Goal: Check status: Check status

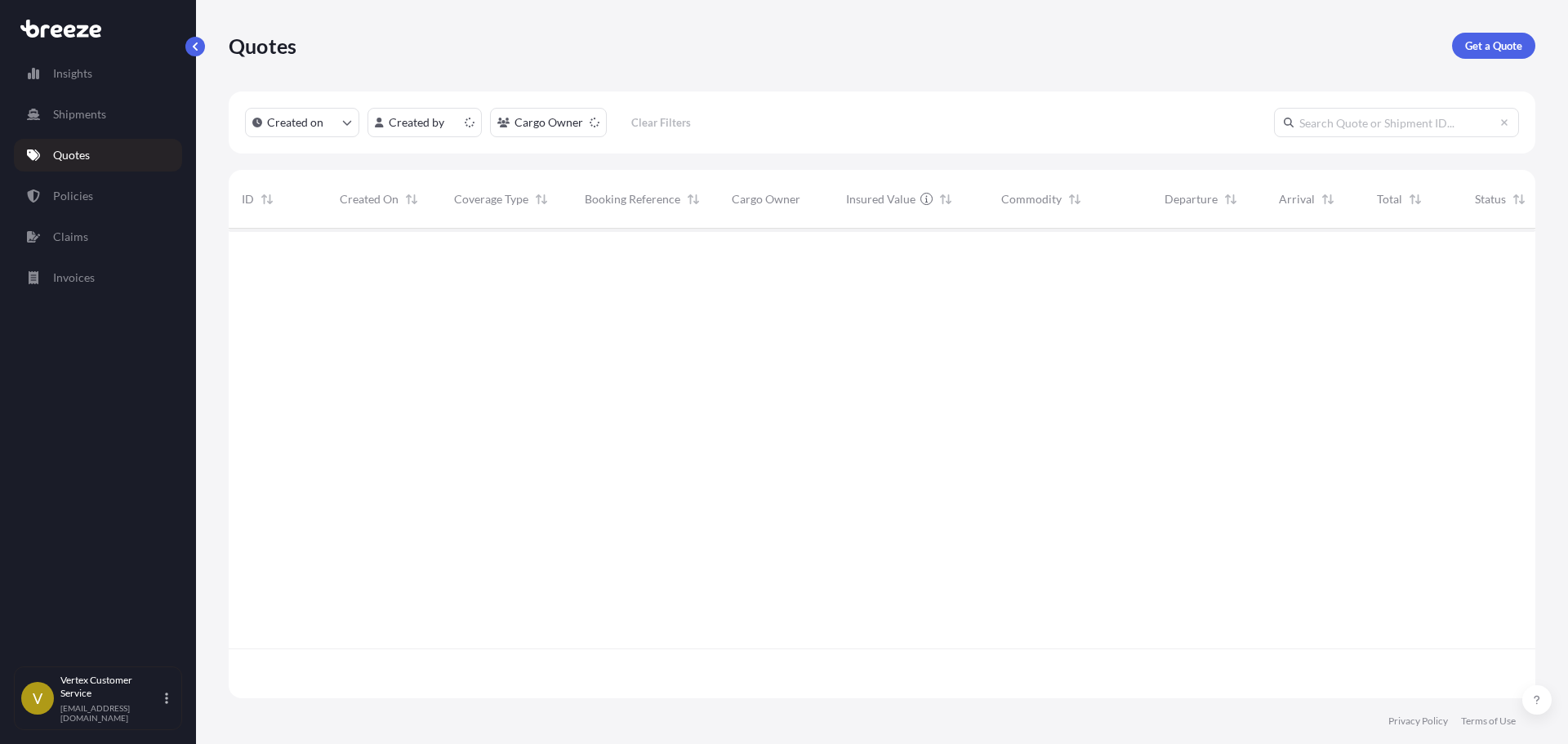
scroll to position [466, 1294]
click at [1426, 55] on div "Quotes Get a Quote" at bounding box center [881, 45] width 1307 height 26
drag, startPoint x: 1451, startPoint y: 51, endPoint x: 1410, endPoint y: 64, distance: 43.0
click at [1452, 51] on div "Get a Quote" at bounding box center [1493, 45] width 83 height 26
click at [1462, 40] on link "Get a Quote" at bounding box center [1493, 45] width 83 height 26
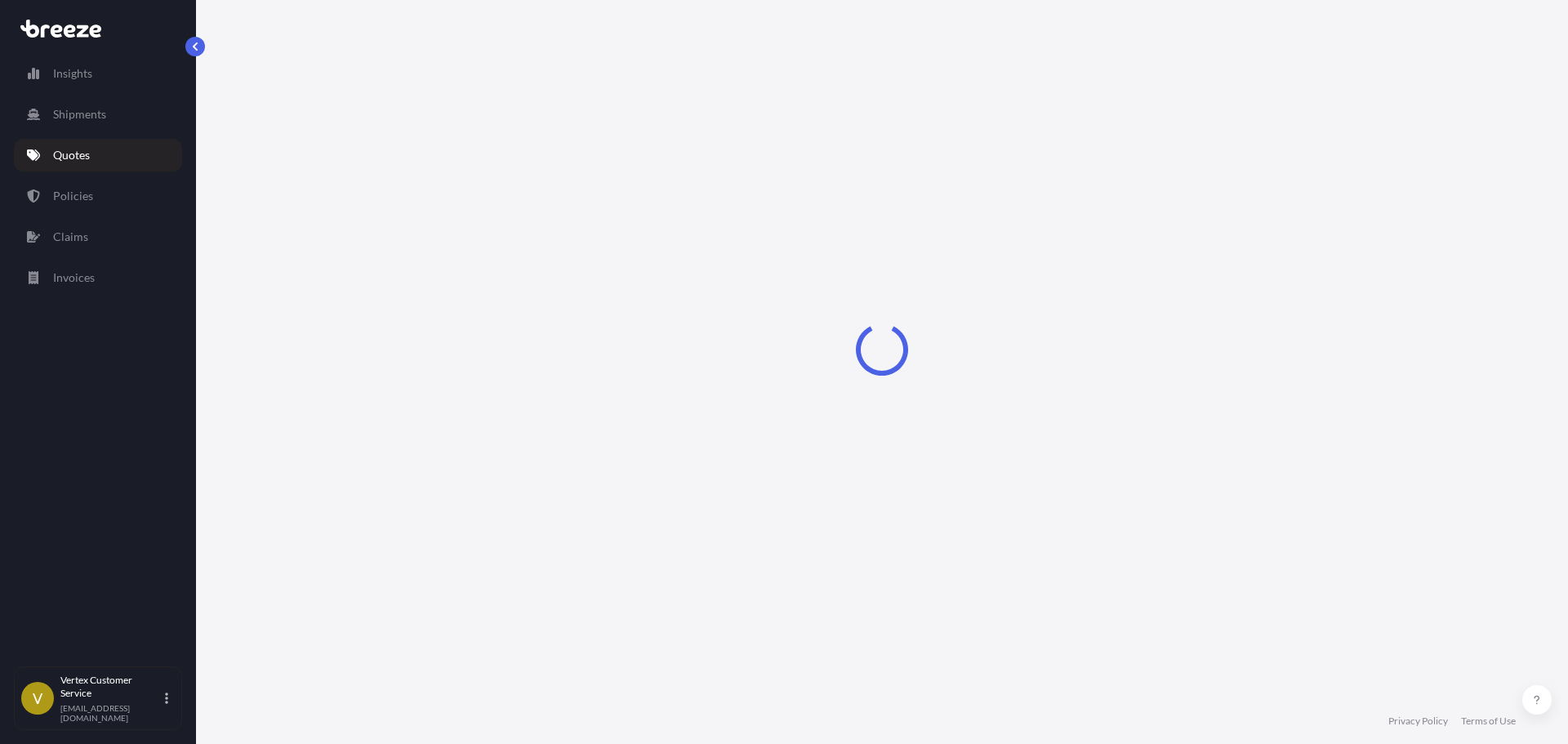
select select "Sea"
select select "1"
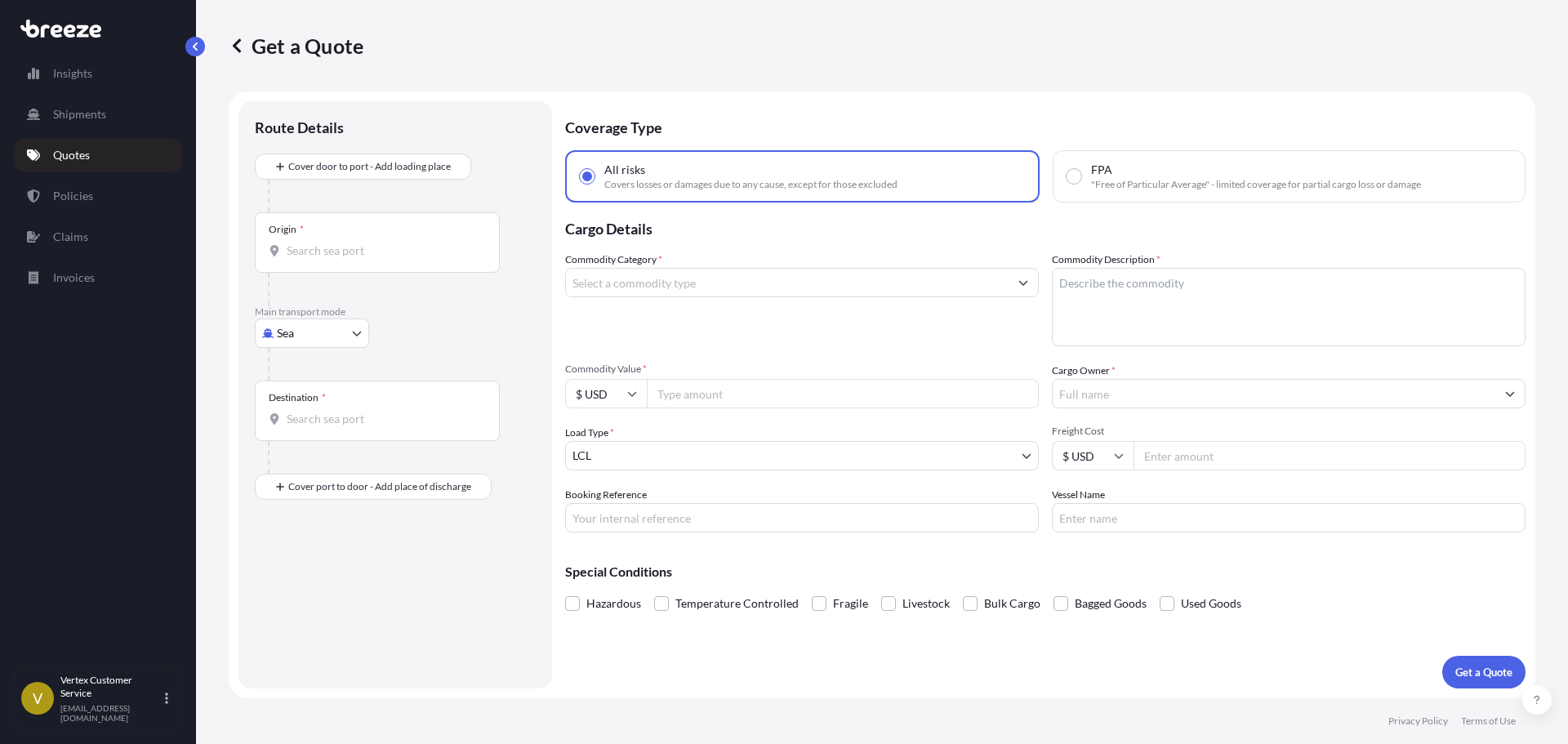
click at [60, 158] on p "Quotes" at bounding box center [71, 155] width 37 height 16
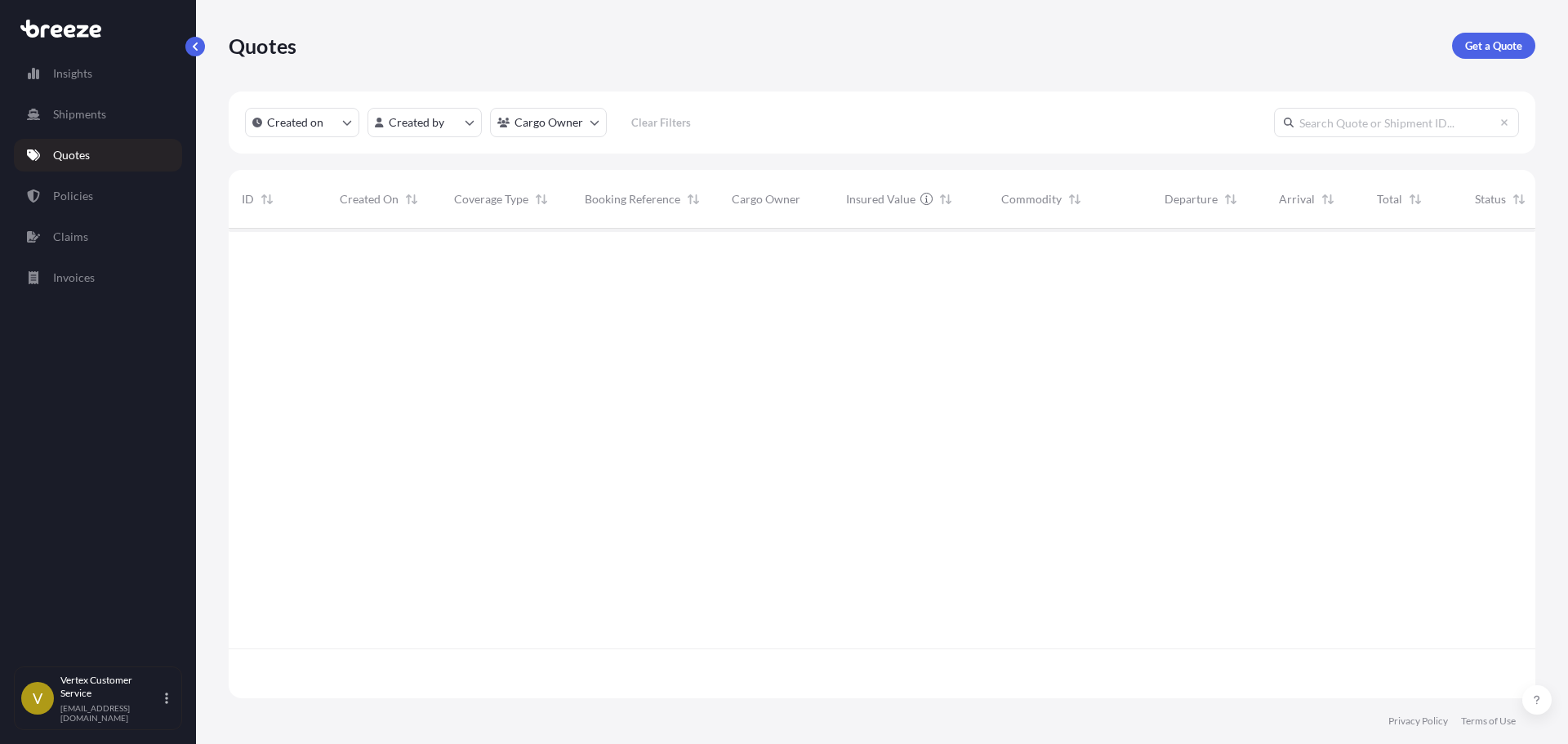
scroll to position [466, 1294]
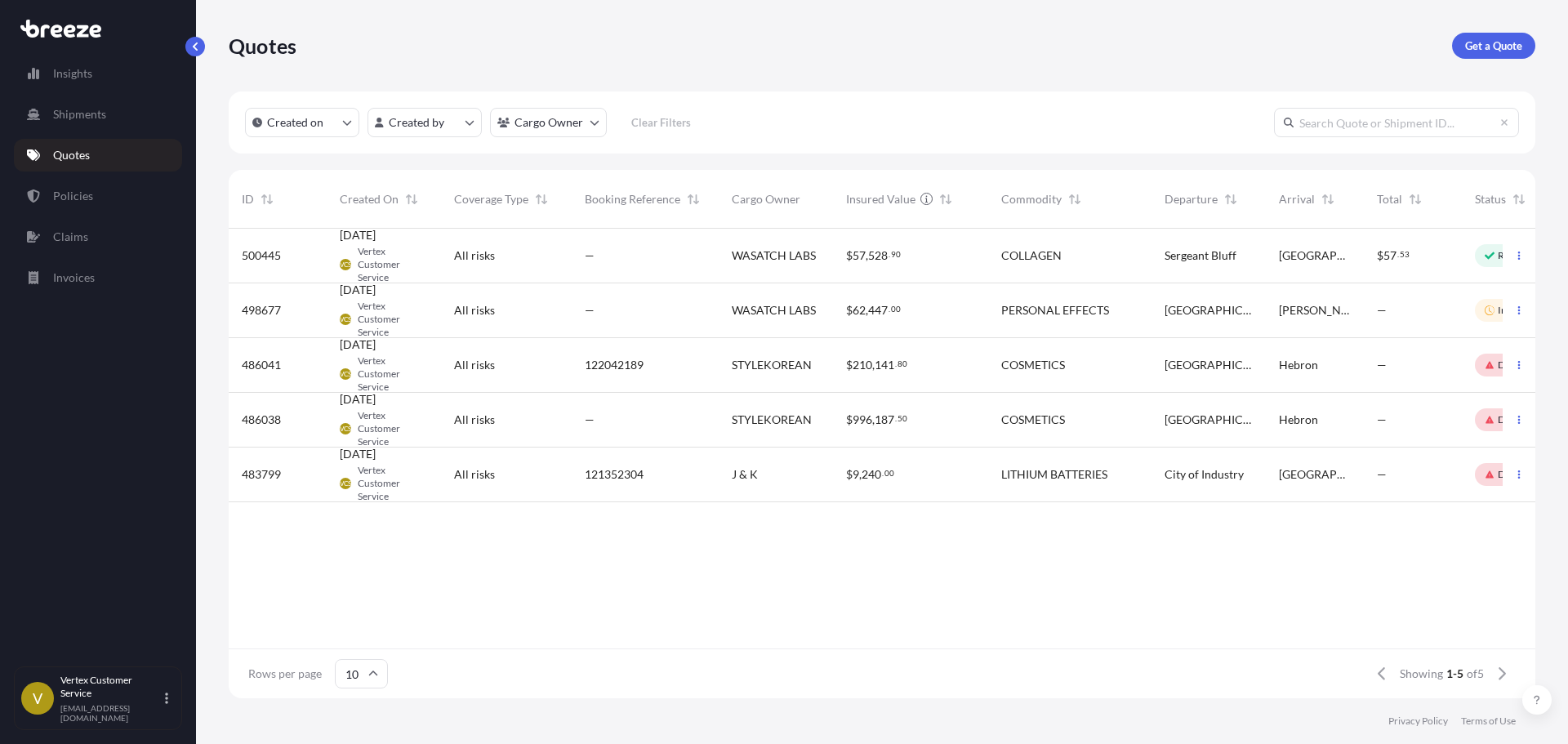
drag, startPoint x: 1440, startPoint y: 40, endPoint x: 1567, endPoint y: 85, distance: 134.7
click at [1444, 40] on div "Quotes Get a Quote" at bounding box center [881, 45] width 1307 height 26
click at [1493, 49] on p "Get a Quote" at bounding box center [1493, 45] width 57 height 16
select select "Sea"
select select "1"
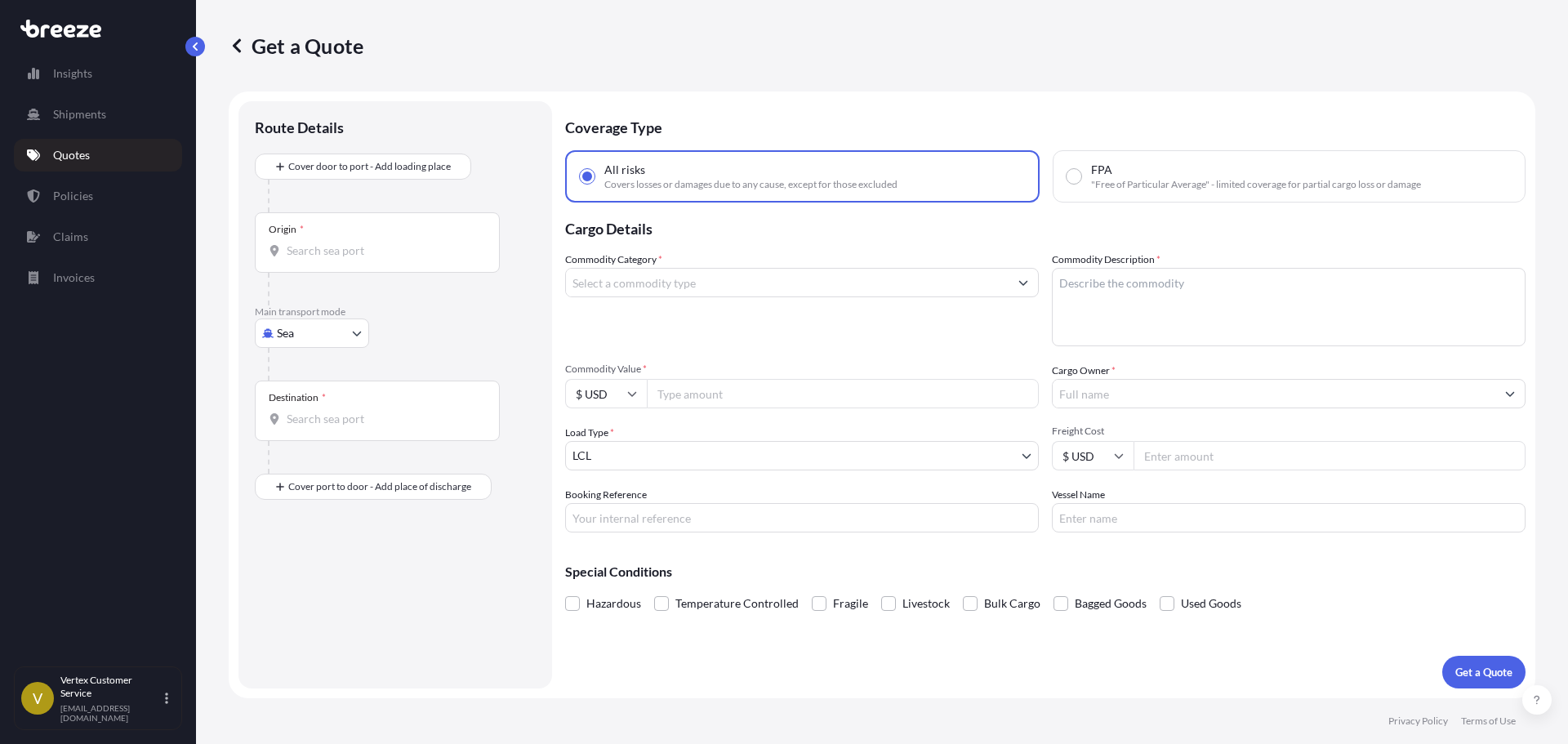
click at [330, 328] on body "Insights Shipments Quotes Policies Claims Invoices V Vertex Customer Service [E…" at bounding box center [784, 372] width 1568 height 744
click at [288, 439] on span "Road" at bounding box center [299, 435] width 26 height 16
select select "Road"
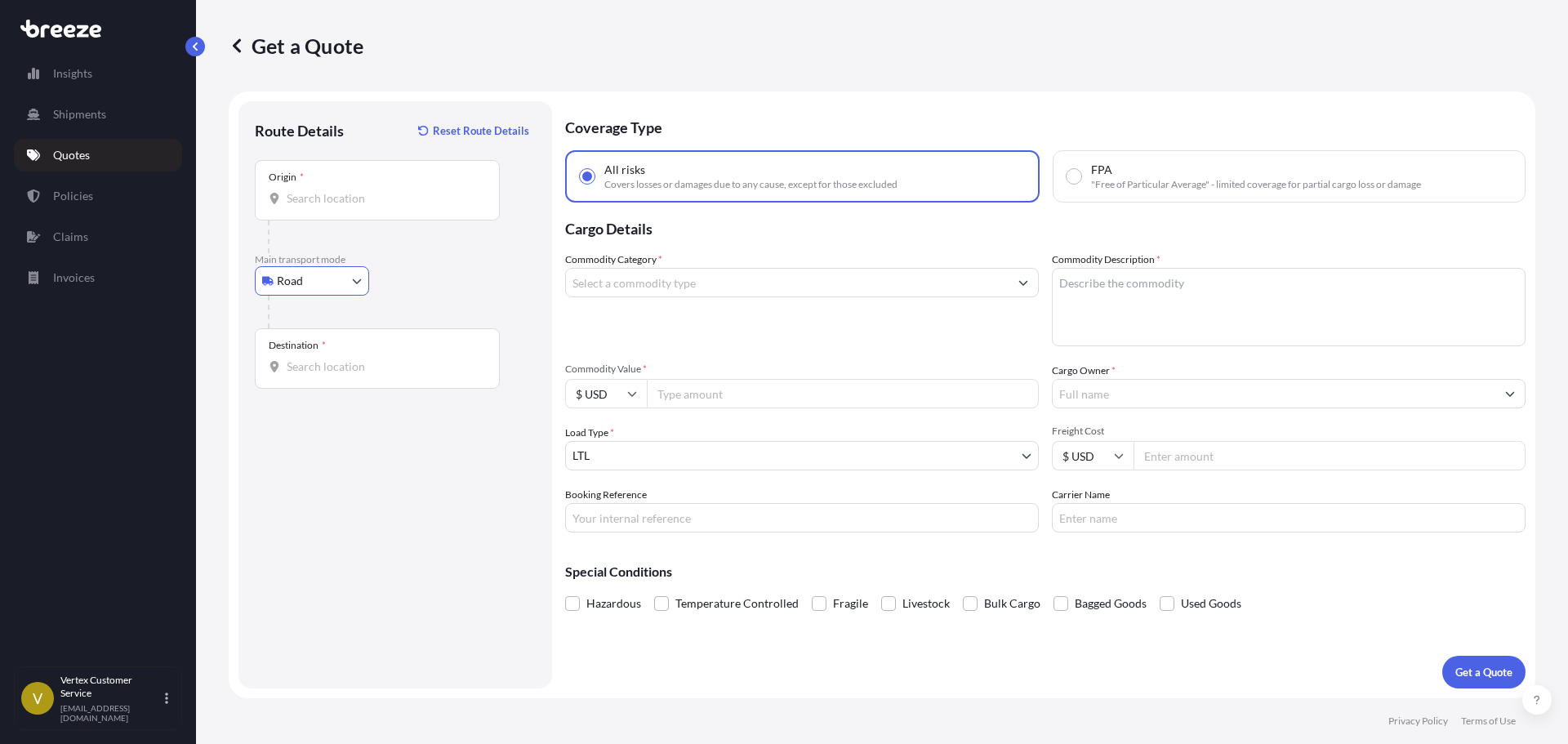
click at [332, 206] on input "Origin *" at bounding box center [383, 199] width 193 height 16
click at [309, 192] on input "Origin * Please select an origin" at bounding box center [383, 199] width 193 height 16
paste input "SANTA CLARITA"
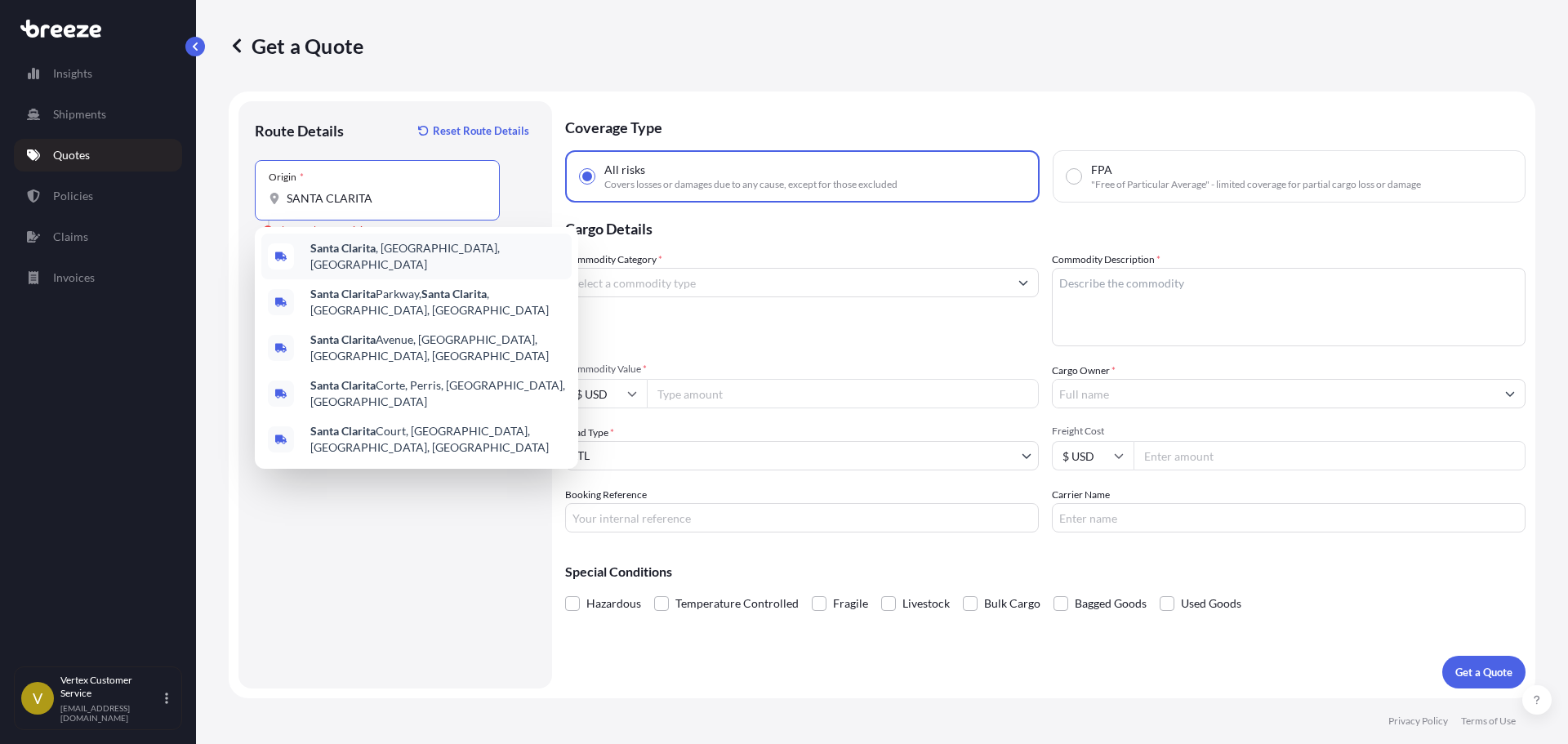
click at [308, 246] on div "Santa Clarita , [GEOGRAPHIC_DATA], [GEOGRAPHIC_DATA]" at bounding box center [416, 255] width 310 height 45
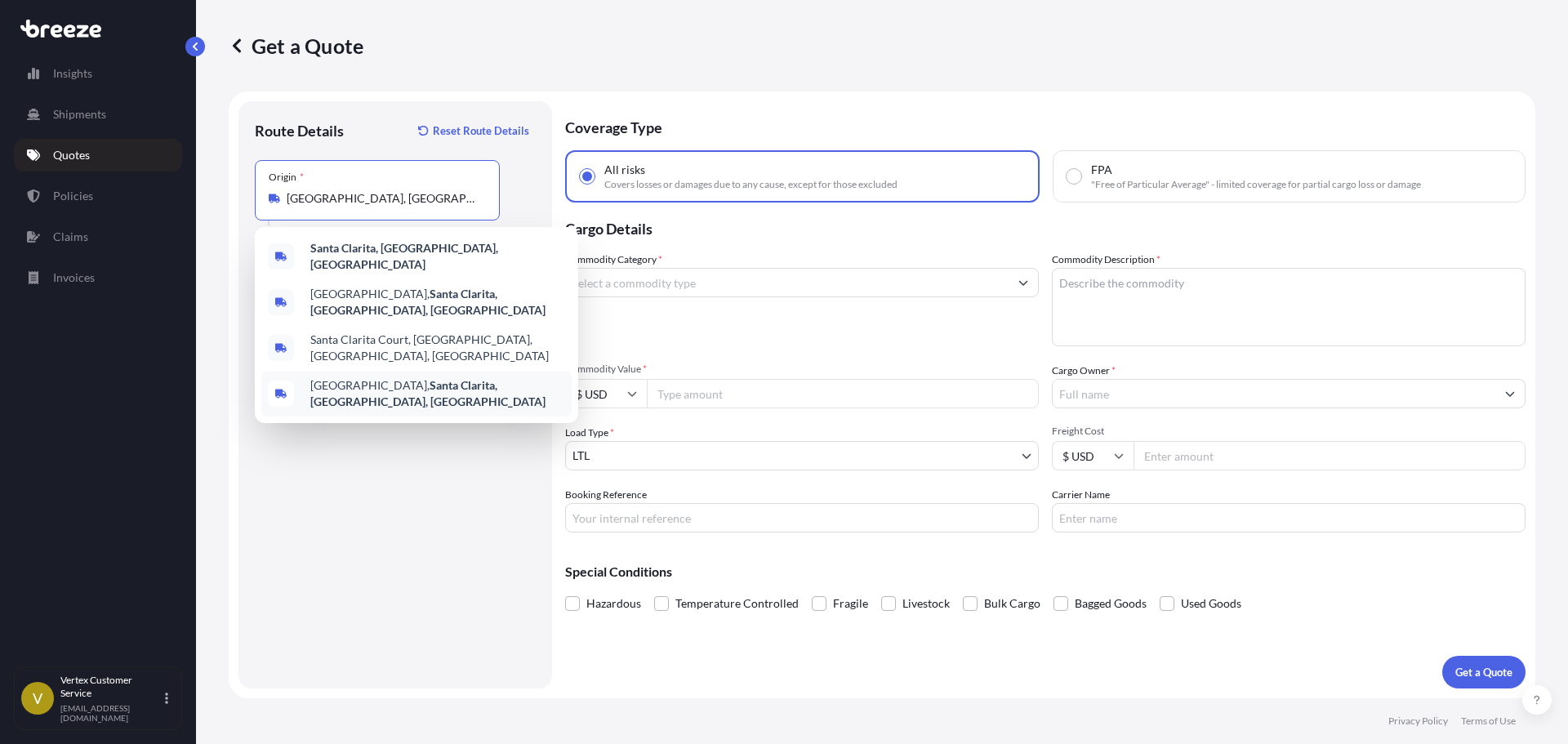
paste input "[GEOGRAPHIC_DATA]"
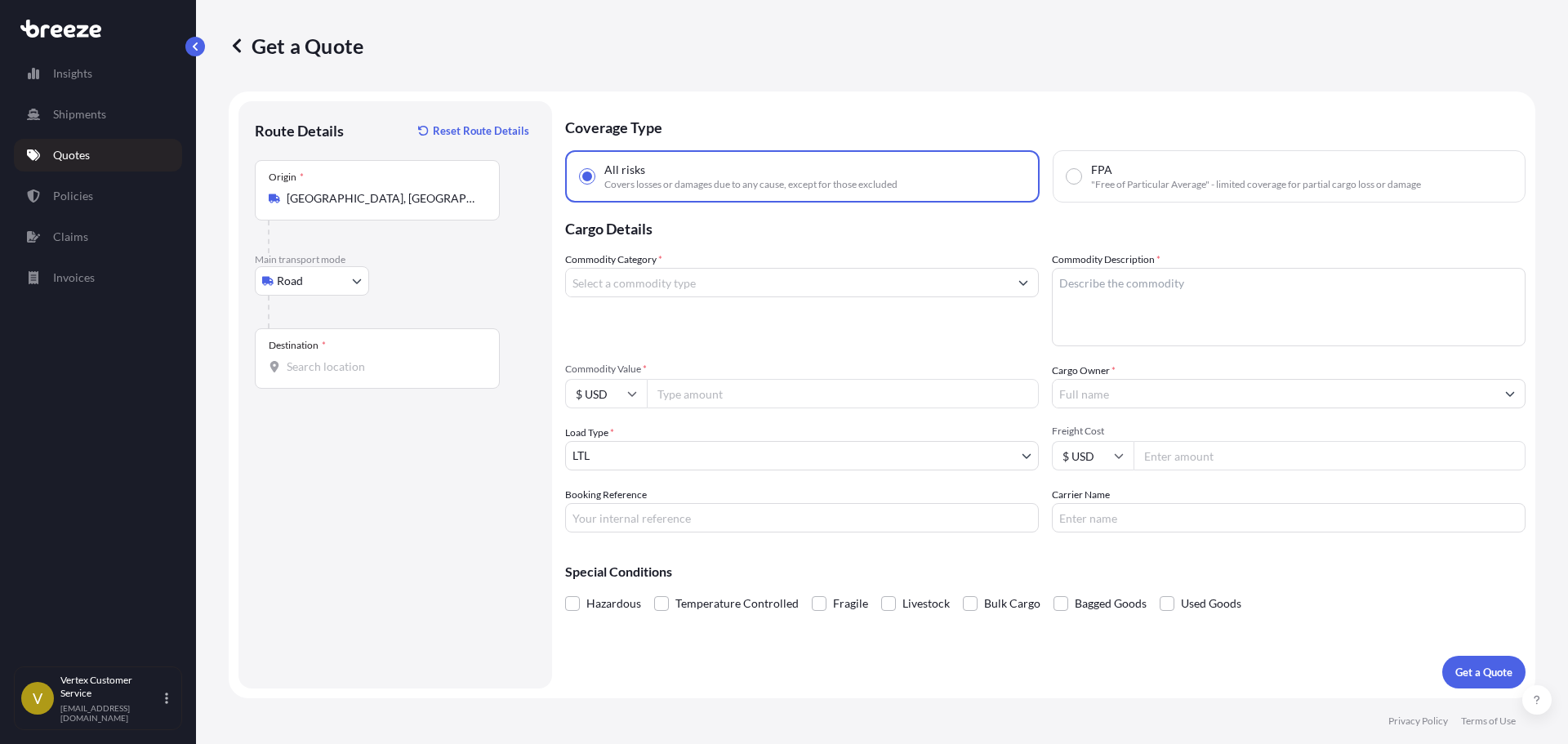
click at [313, 197] on input "[GEOGRAPHIC_DATA], [GEOGRAPHIC_DATA], [GEOGRAPHIC_DATA], [GEOGRAPHIC_DATA]" at bounding box center [383, 199] width 193 height 16
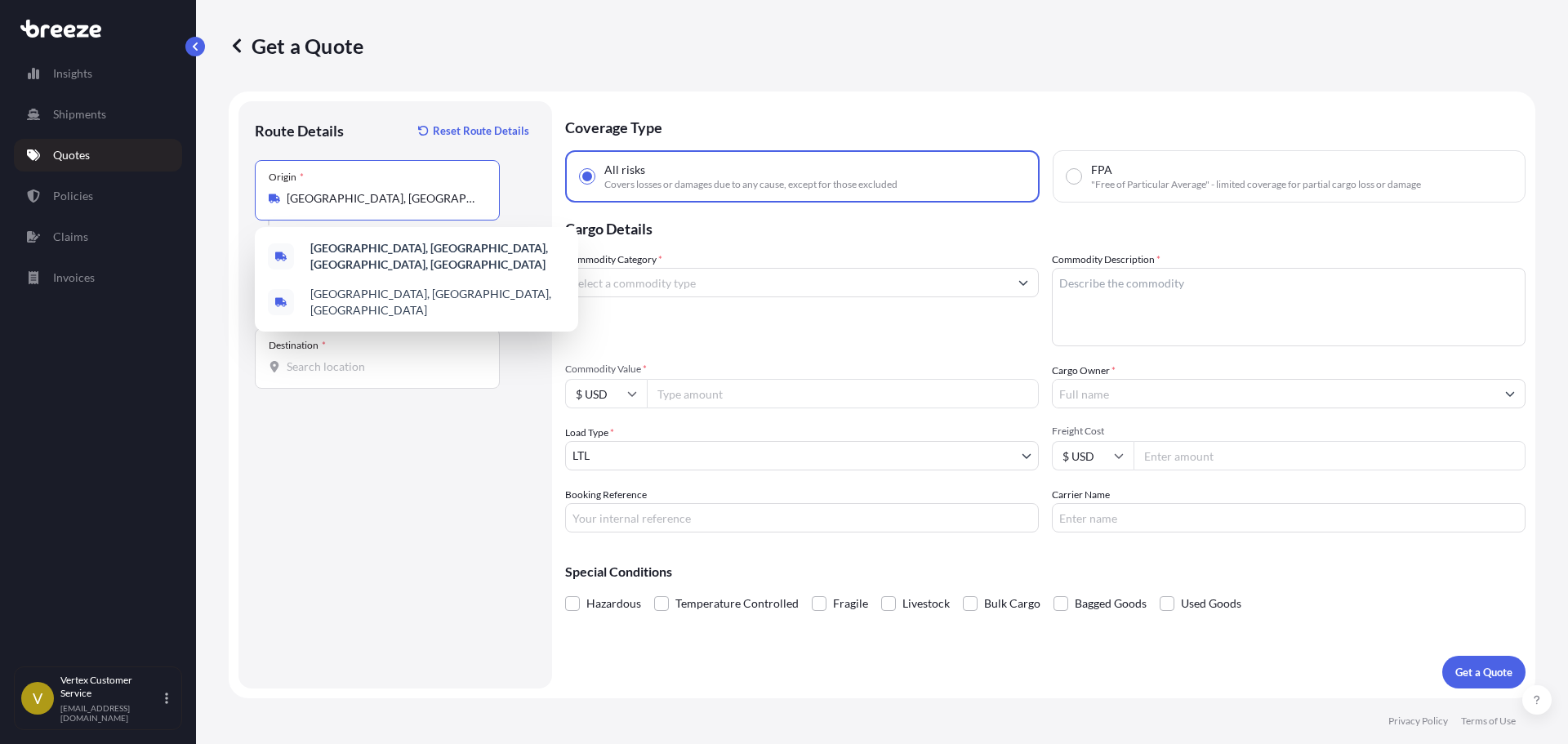
click at [288, 199] on input "[GEOGRAPHIC_DATA], [GEOGRAPHIC_DATA], [GEOGRAPHIC_DATA], [GEOGRAPHIC_DATA]" at bounding box center [383, 199] width 193 height 16
drag, startPoint x: 288, startPoint y: 199, endPoint x: 578, endPoint y: 197, distance: 290.0
click at [583, 197] on form "Route Details Reset Route Details Place of loading Road Road Rail Origin * [GEO…" at bounding box center [881, 395] width 1307 height 607
paste input "VALENCI"
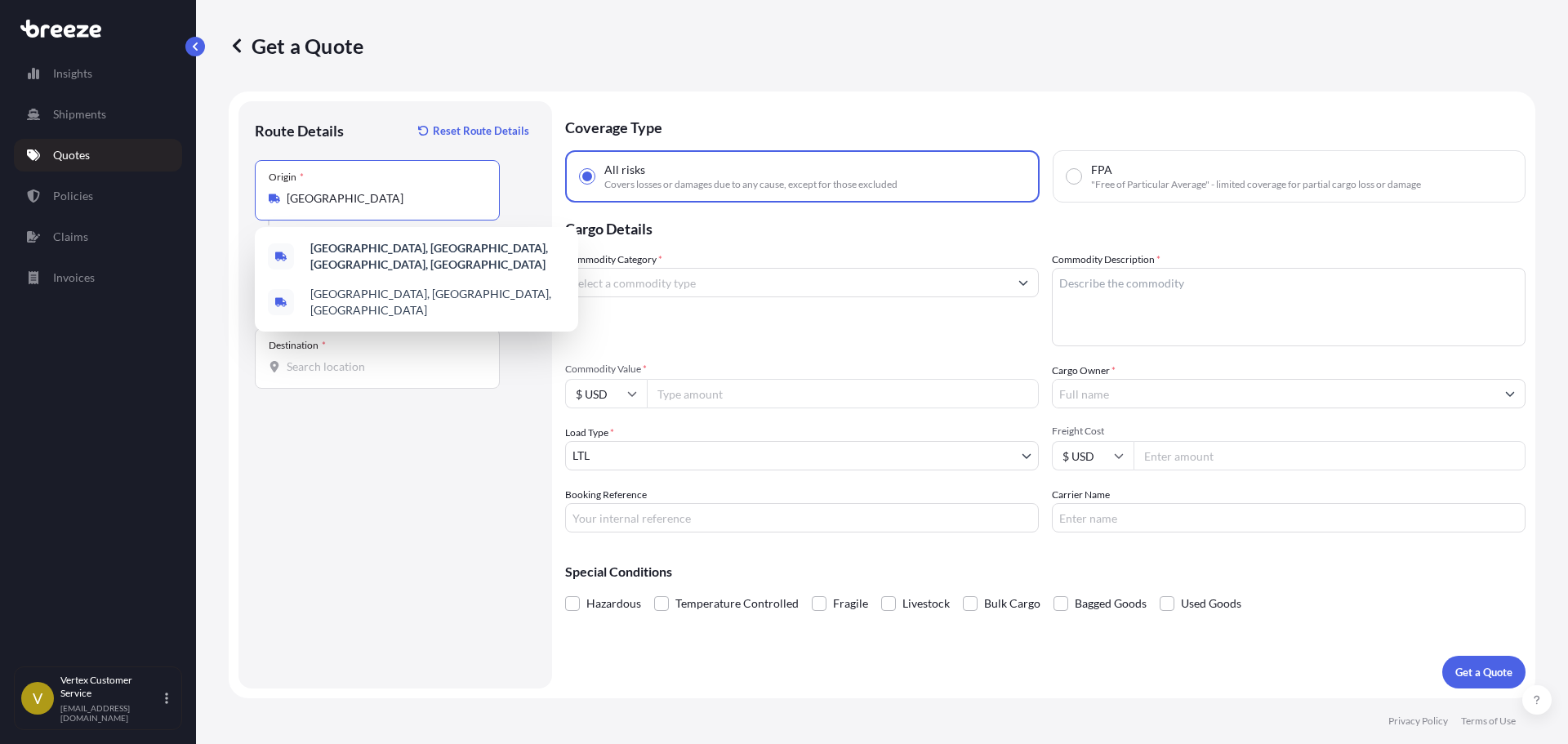
scroll to position [0, 0]
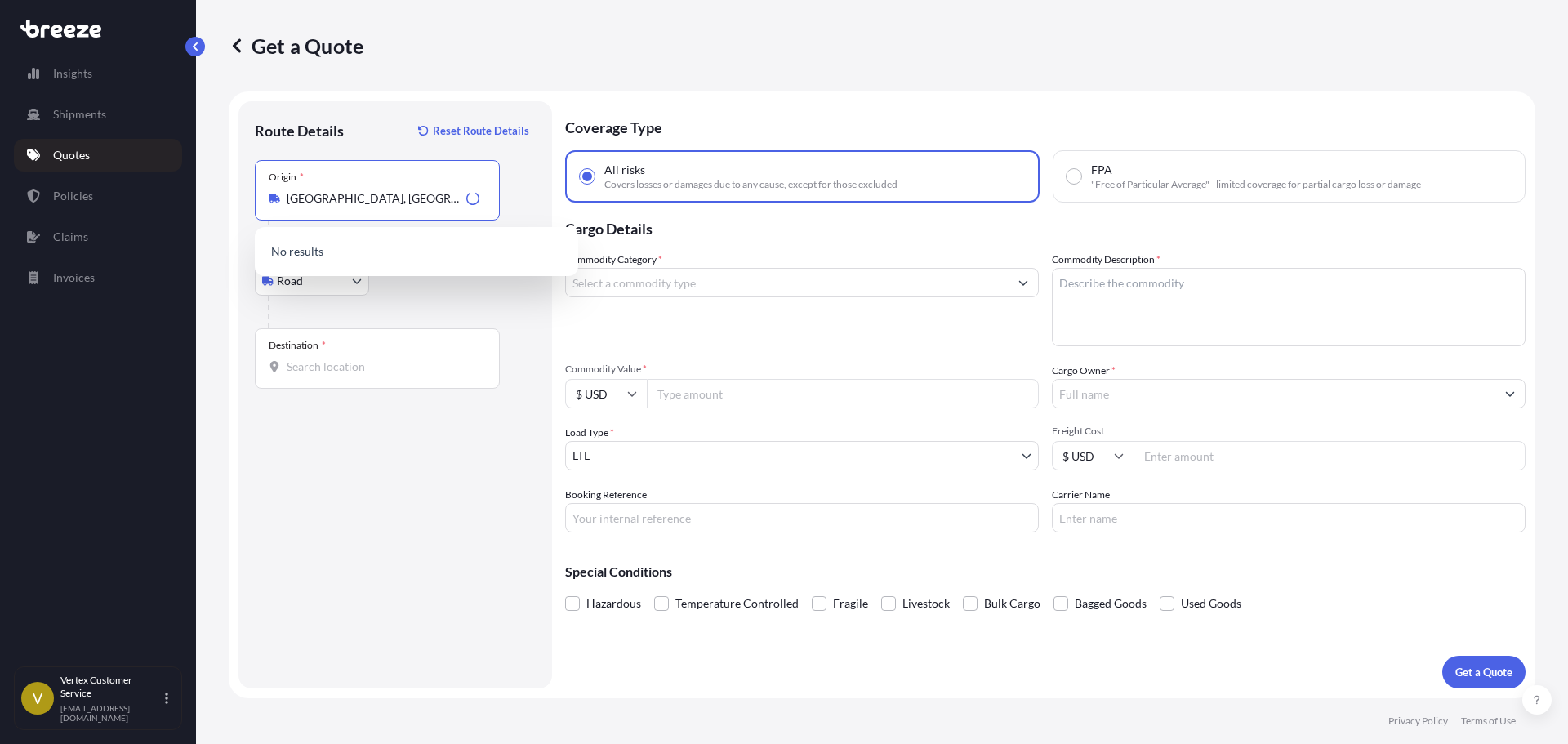
click at [332, 196] on input "[GEOGRAPHIC_DATA], [GEOGRAPHIC_DATA], [GEOGRAPHIC_DATA], [GEOGRAPHIC_DATA]" at bounding box center [374, 199] width 173 height 16
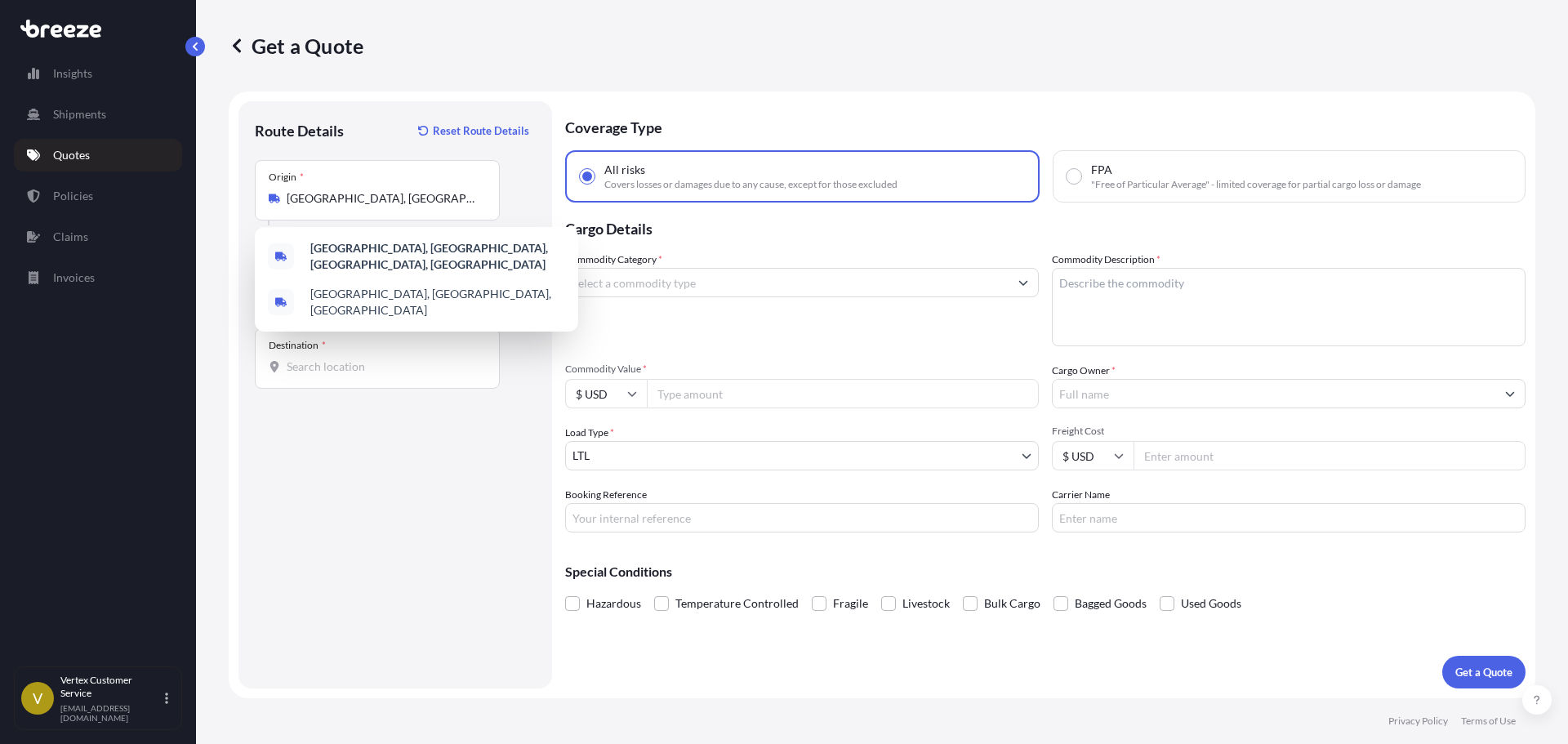
click at [273, 192] on div "[GEOGRAPHIC_DATA], [GEOGRAPHIC_DATA], [GEOGRAPHIC_DATA], [GEOGRAPHIC_DATA]" at bounding box center [378, 199] width 218 height 16
click at [287, 192] on input "[GEOGRAPHIC_DATA], [GEOGRAPHIC_DATA], [GEOGRAPHIC_DATA], [GEOGRAPHIC_DATA]" at bounding box center [383, 199] width 193 height 16
click at [297, 196] on input "[GEOGRAPHIC_DATA], [GEOGRAPHIC_DATA], [GEOGRAPHIC_DATA], [GEOGRAPHIC_DATA]" at bounding box center [383, 199] width 193 height 16
click at [303, 198] on input "Snata [GEOGRAPHIC_DATA], [GEOGRAPHIC_DATA], [GEOGRAPHIC_DATA], [GEOGRAPHIC_DATA]" at bounding box center [383, 199] width 193 height 16
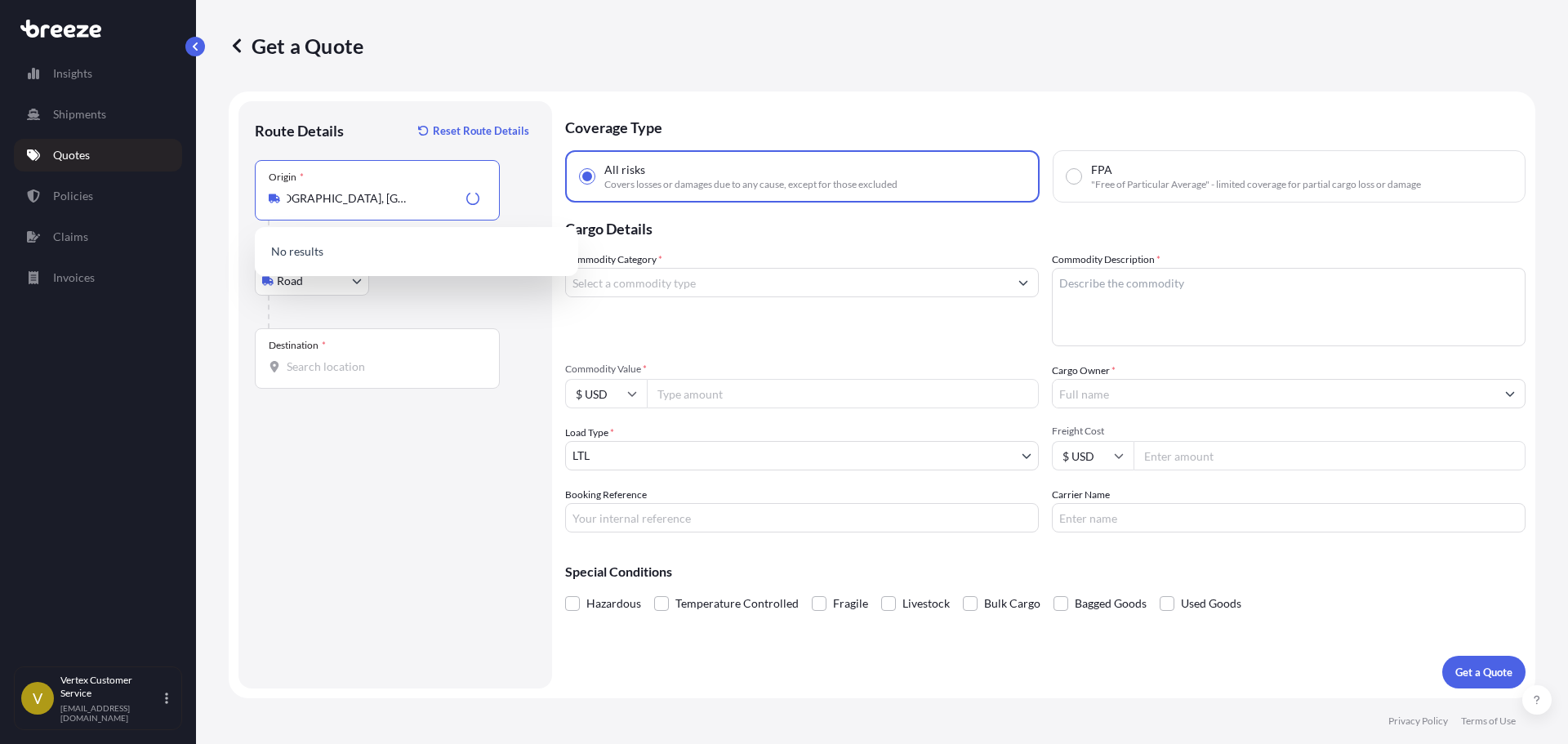
drag, startPoint x: 303, startPoint y: 198, endPoint x: 711, endPoint y: 180, distance: 408.4
click at [711, 180] on form "Route Details Reset Route Details Place of loading Road Road Rail Origin * Snat…" at bounding box center [881, 395] width 1307 height 607
paste input "91355"
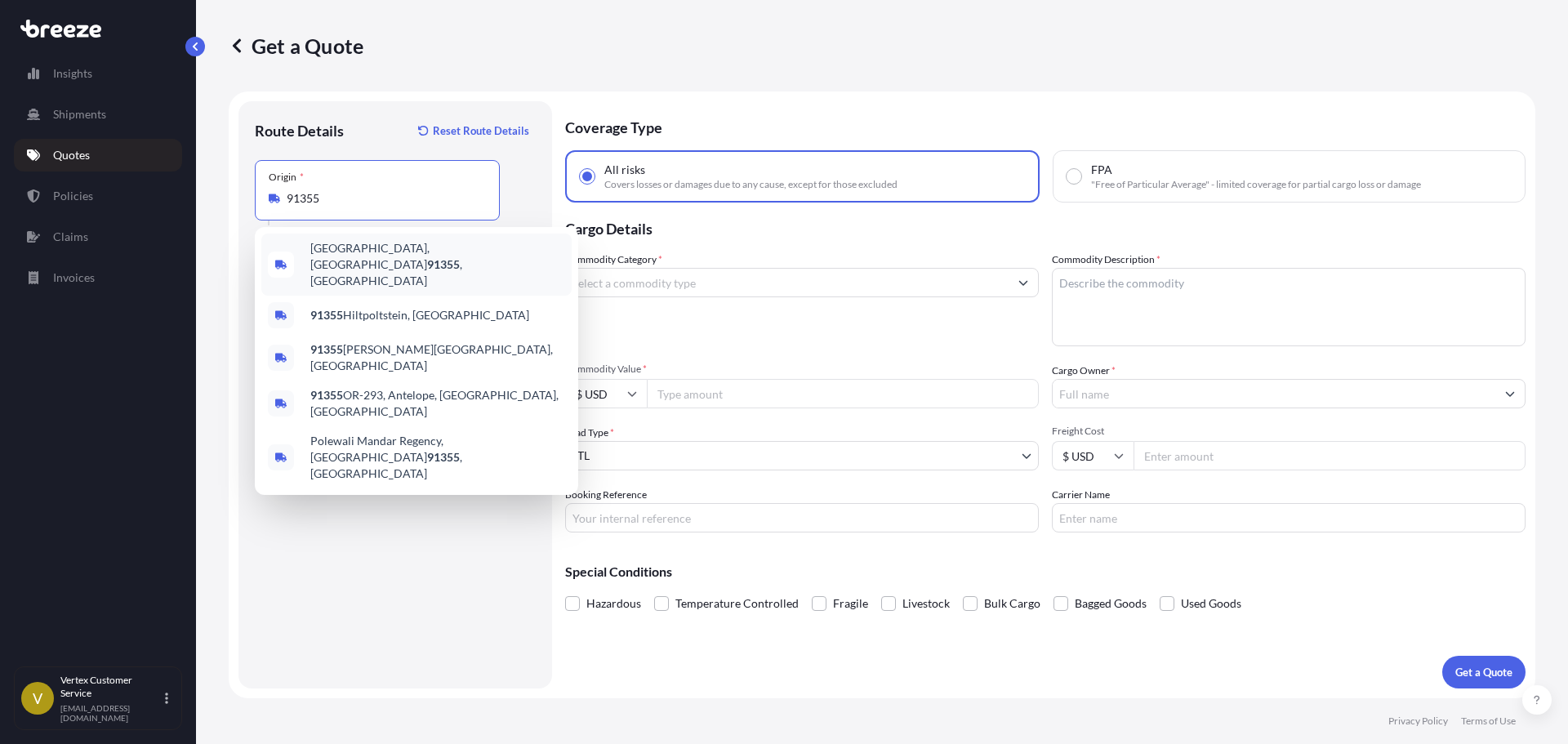
click at [332, 256] on span "[GEOGRAPHIC_DATA] , [GEOGRAPHIC_DATA]" at bounding box center [437, 264] width 255 height 49
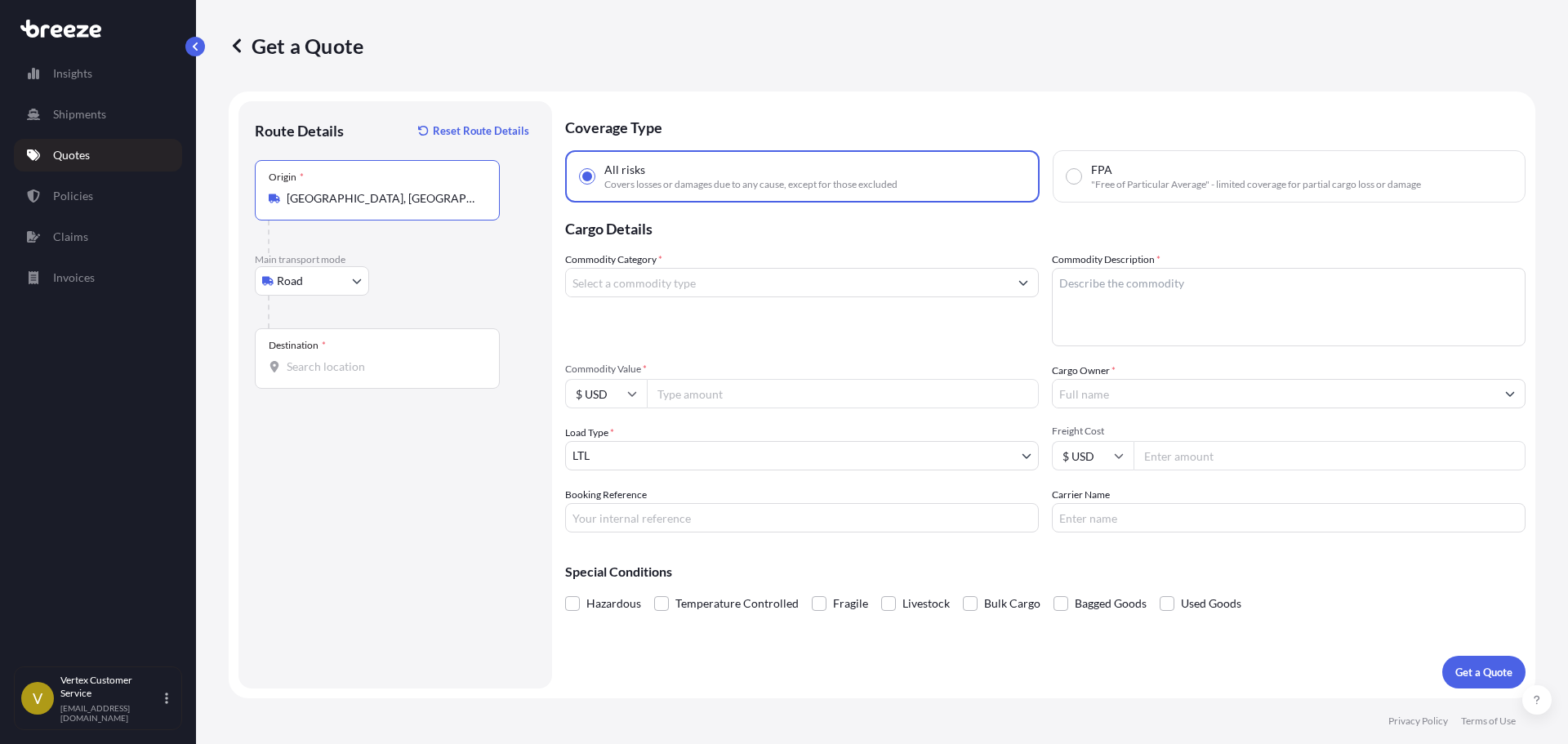
type input "[GEOGRAPHIC_DATA], [GEOGRAPHIC_DATA]"
drag, startPoint x: 333, startPoint y: 598, endPoint x: 340, endPoint y: 485, distance: 113.2
click at [332, 598] on div "Route Details Reset Route Details Place of loading Road Road Rail Origin * [GEO…" at bounding box center [396, 395] width 281 height 555
click at [349, 368] on input "Destination *" at bounding box center [383, 366] width 193 height 16
paste input "84119"
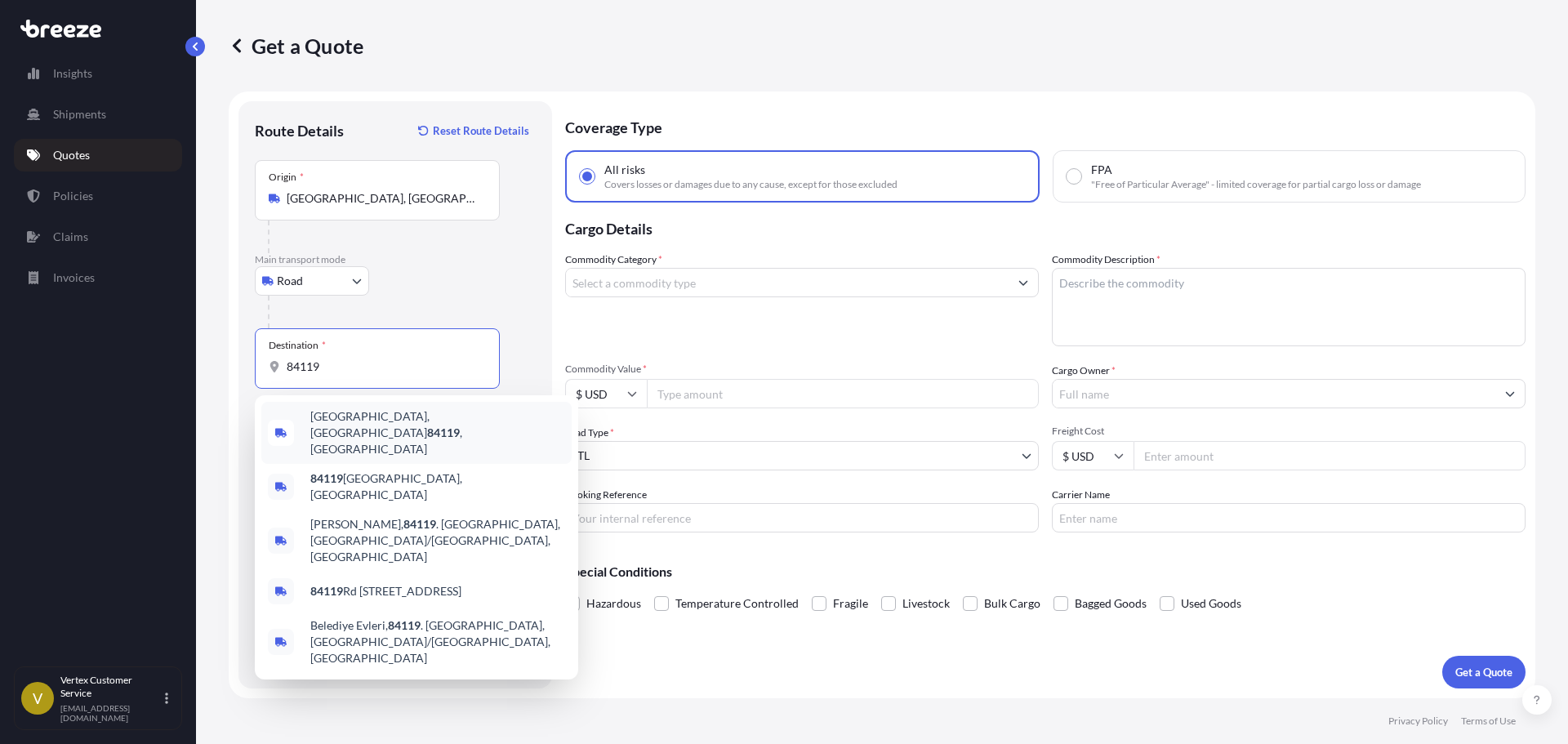
click at [301, 425] on div "[GEOGRAPHIC_DATA] , [GEOGRAPHIC_DATA]" at bounding box center [416, 433] width 310 height 62
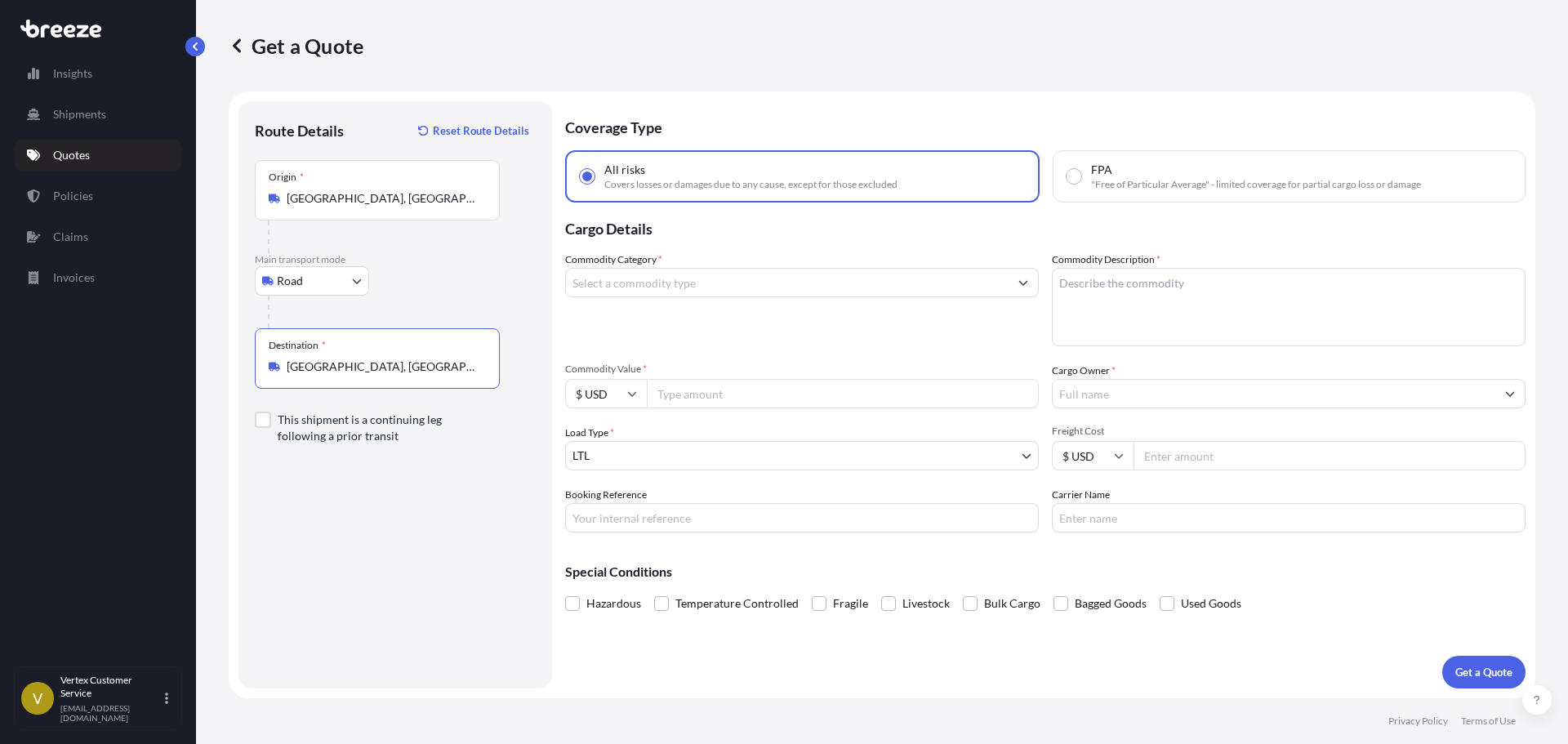
type input "[GEOGRAPHIC_DATA], [GEOGRAPHIC_DATA]"
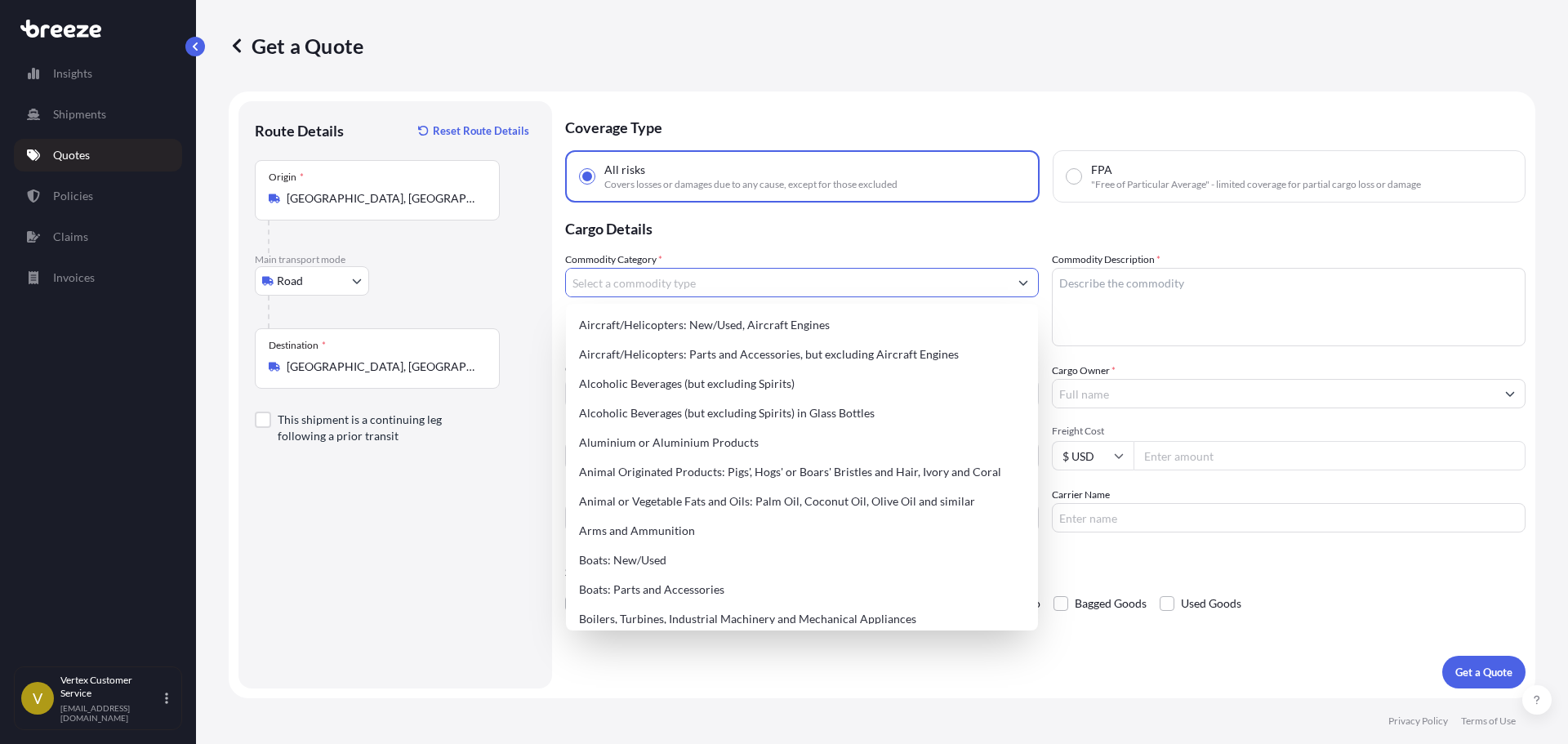
click at [658, 281] on input "Commodity Category *" at bounding box center [788, 282] width 443 height 30
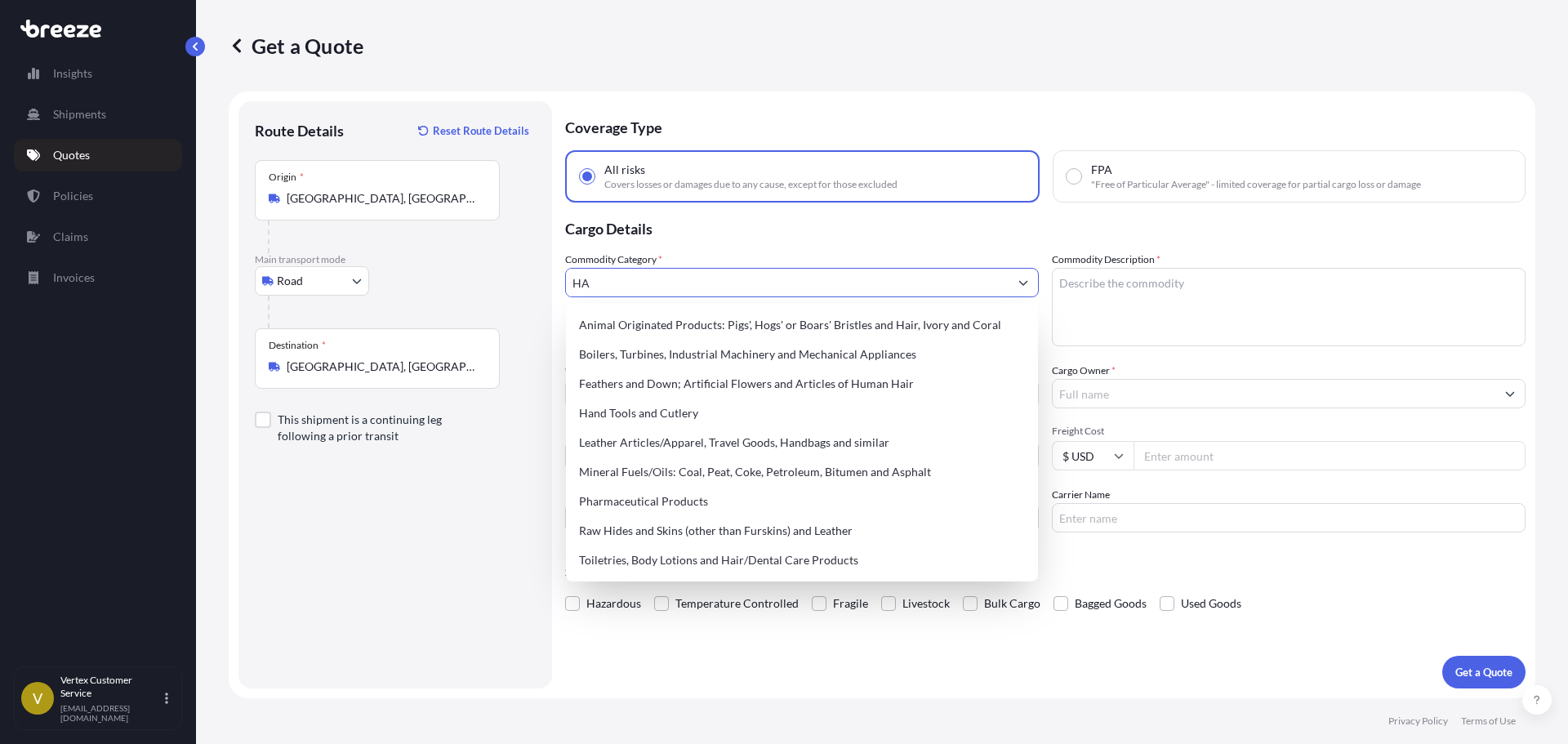
type input "H"
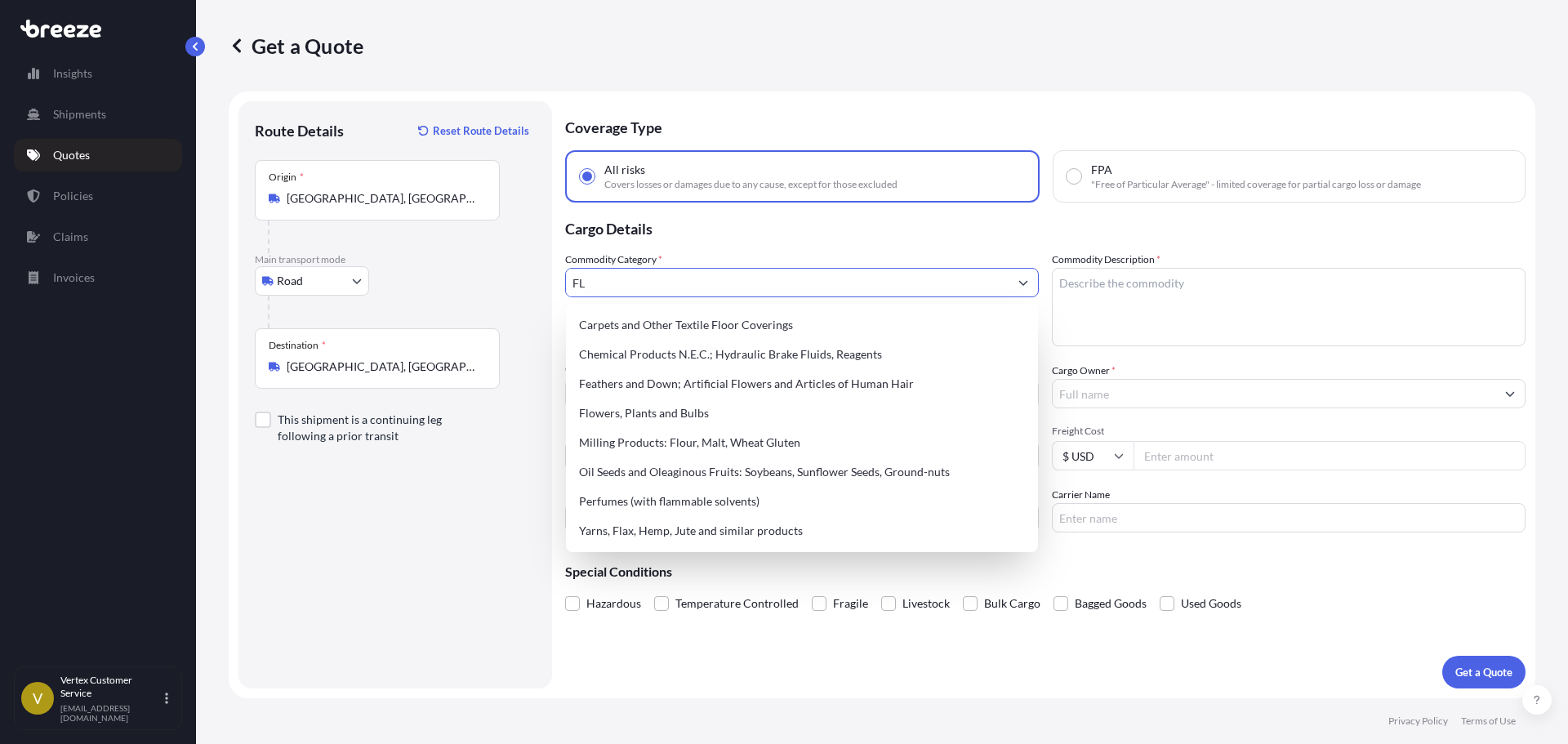
type input "FL"
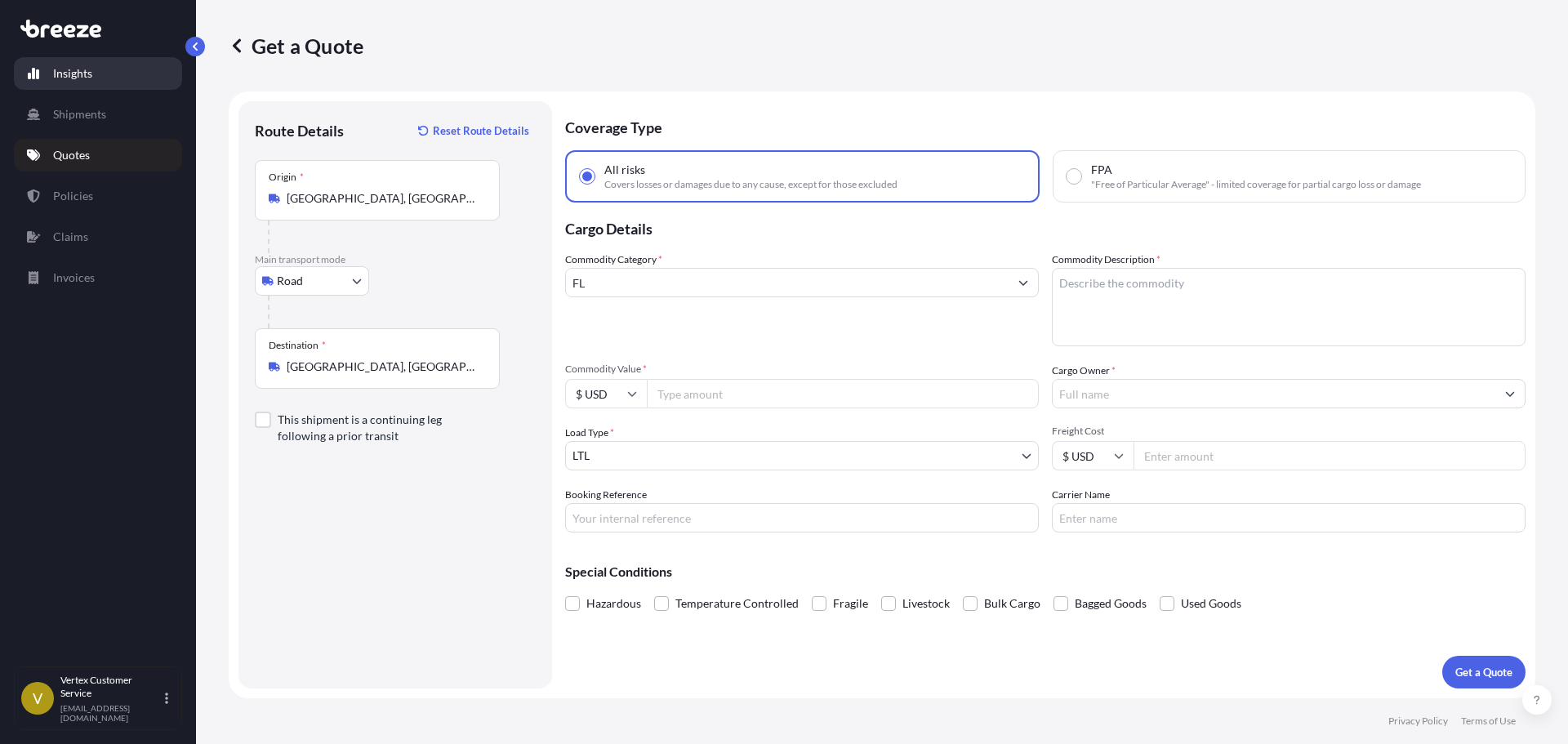
click at [94, 65] on link "Insights" at bounding box center [97, 73] width 169 height 33
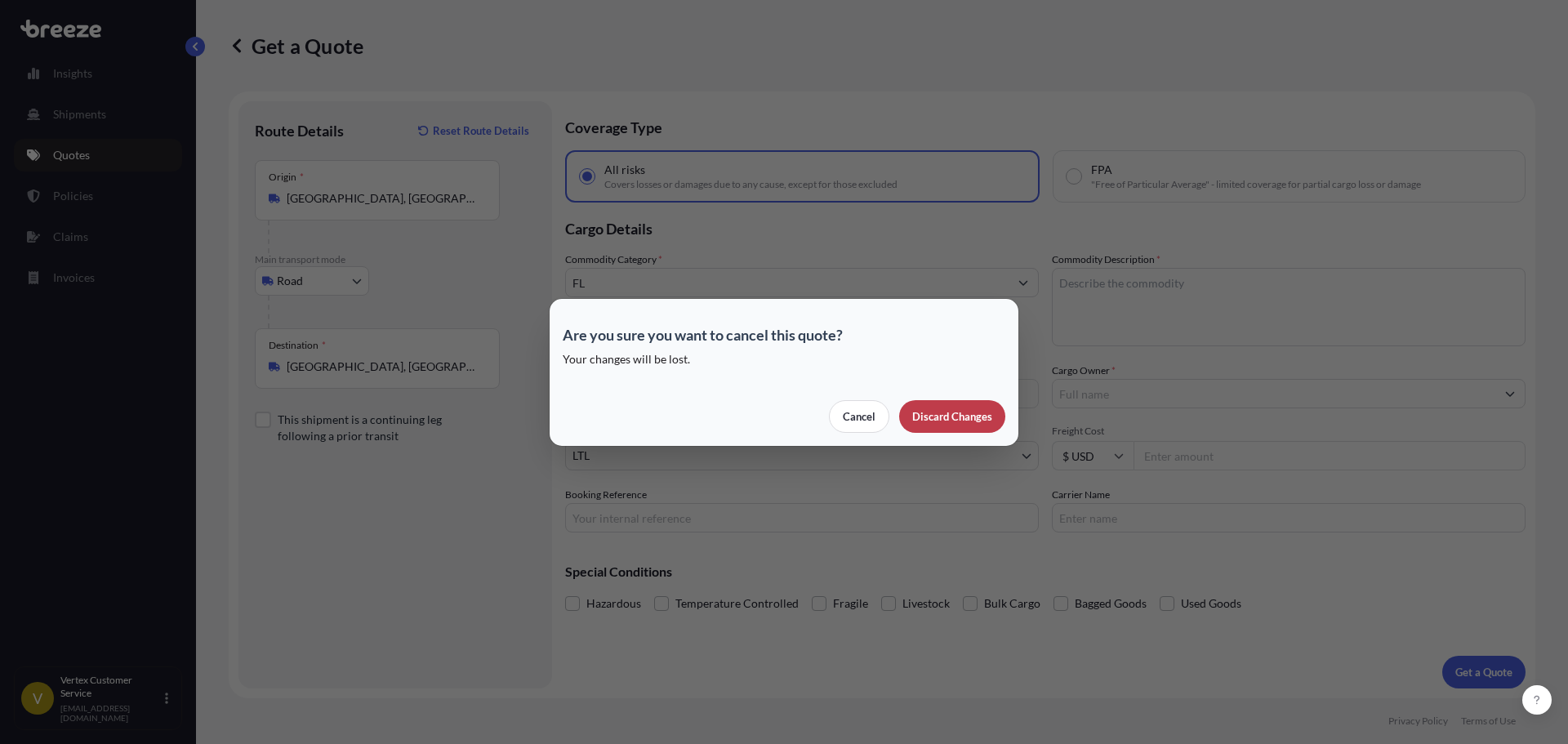
select select "2025"
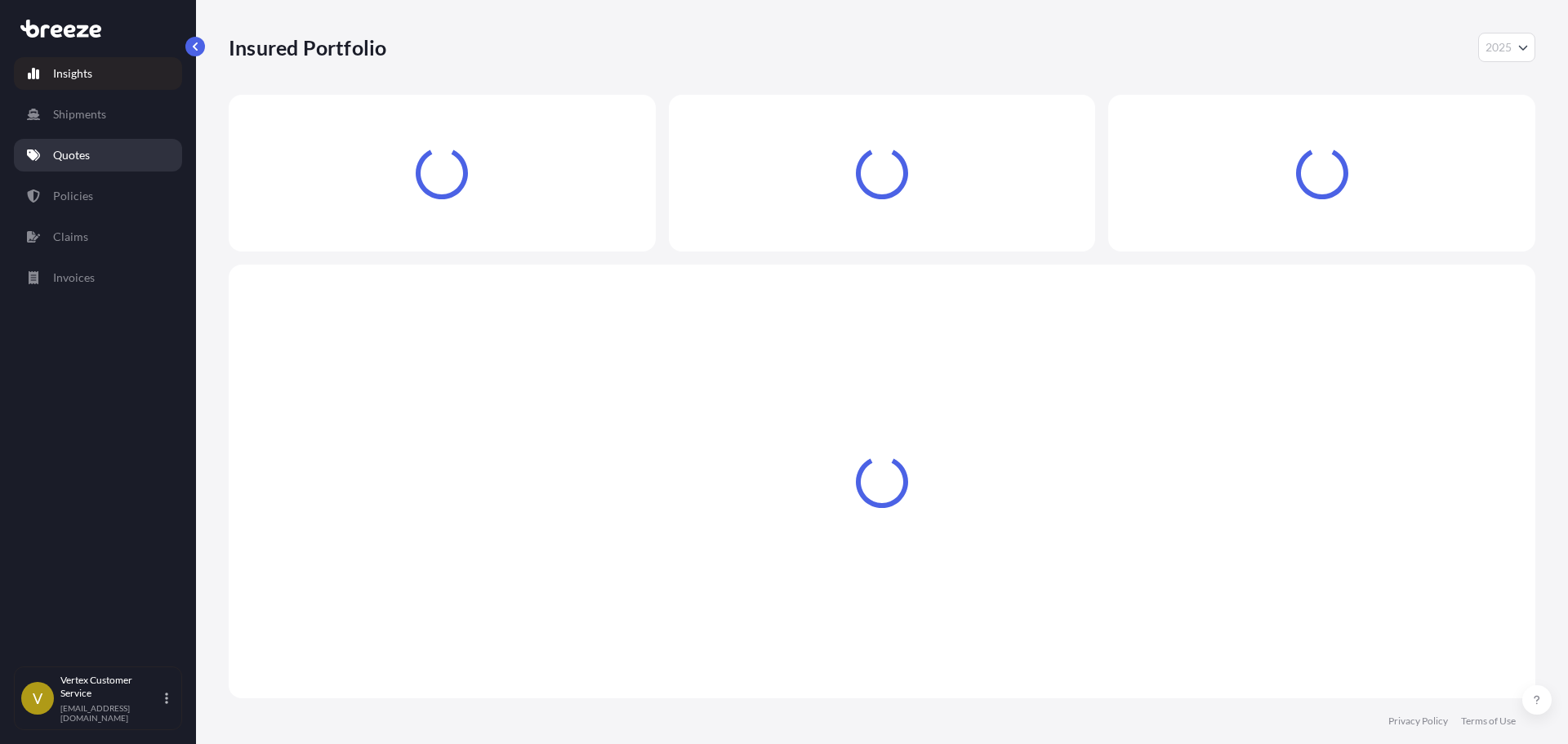
click at [26, 161] on link "Quotes" at bounding box center [97, 155] width 169 height 33
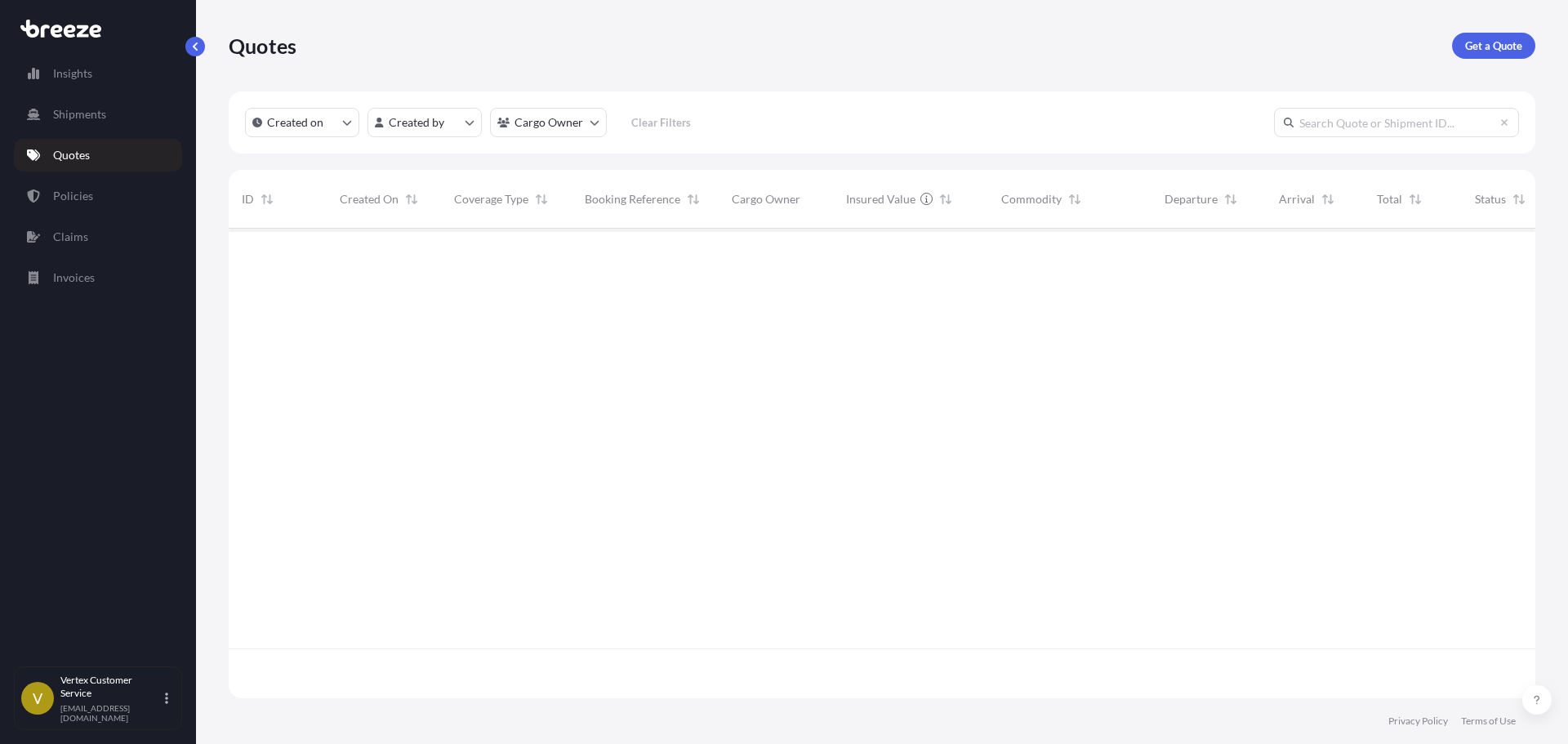
scroll to position [466, 1294]
click at [1387, 120] on input "text" at bounding box center [1397, 122] width 245 height 30
paste input "BRZ500447"
type input "BRZ500447"
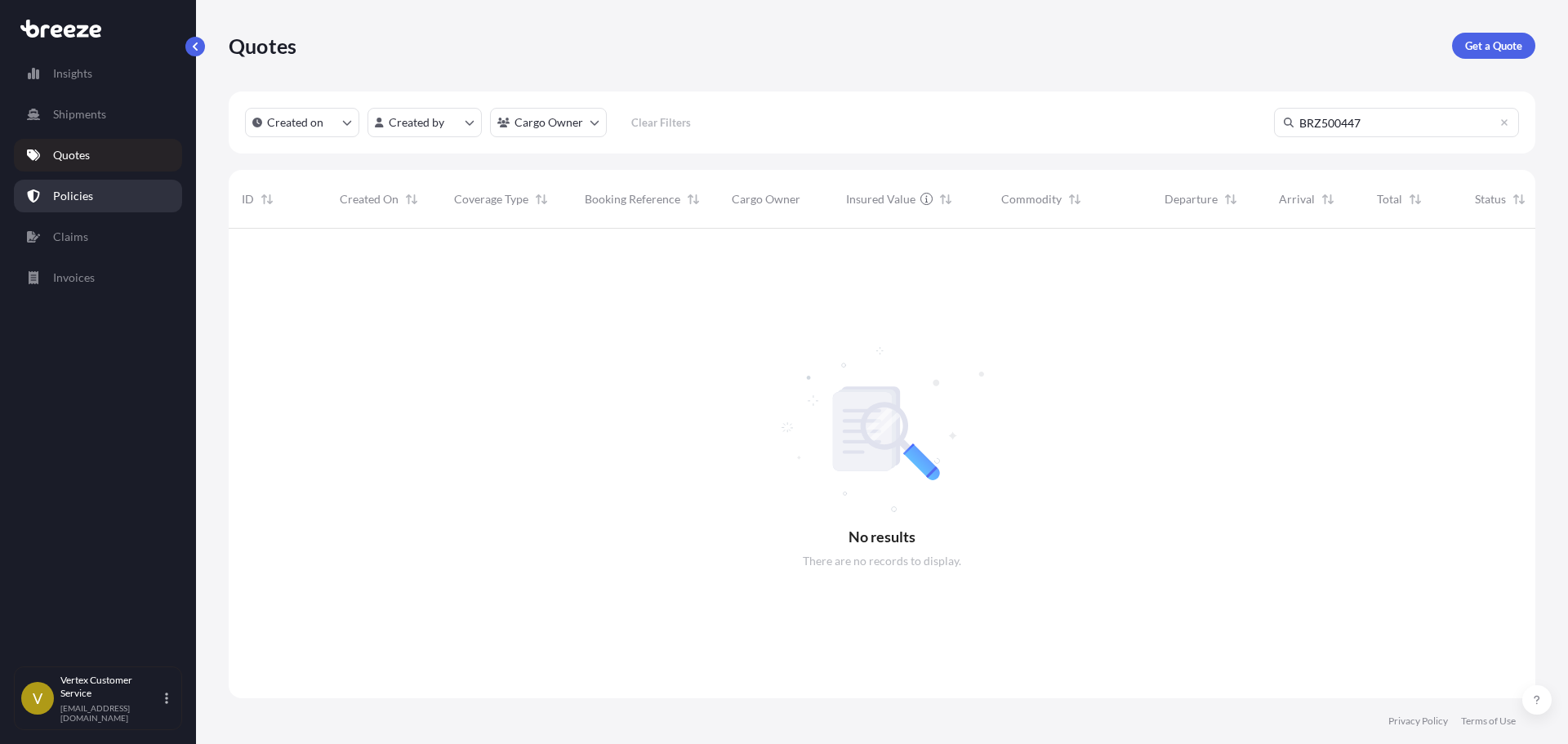
click at [49, 204] on link "Policies" at bounding box center [97, 197] width 169 height 33
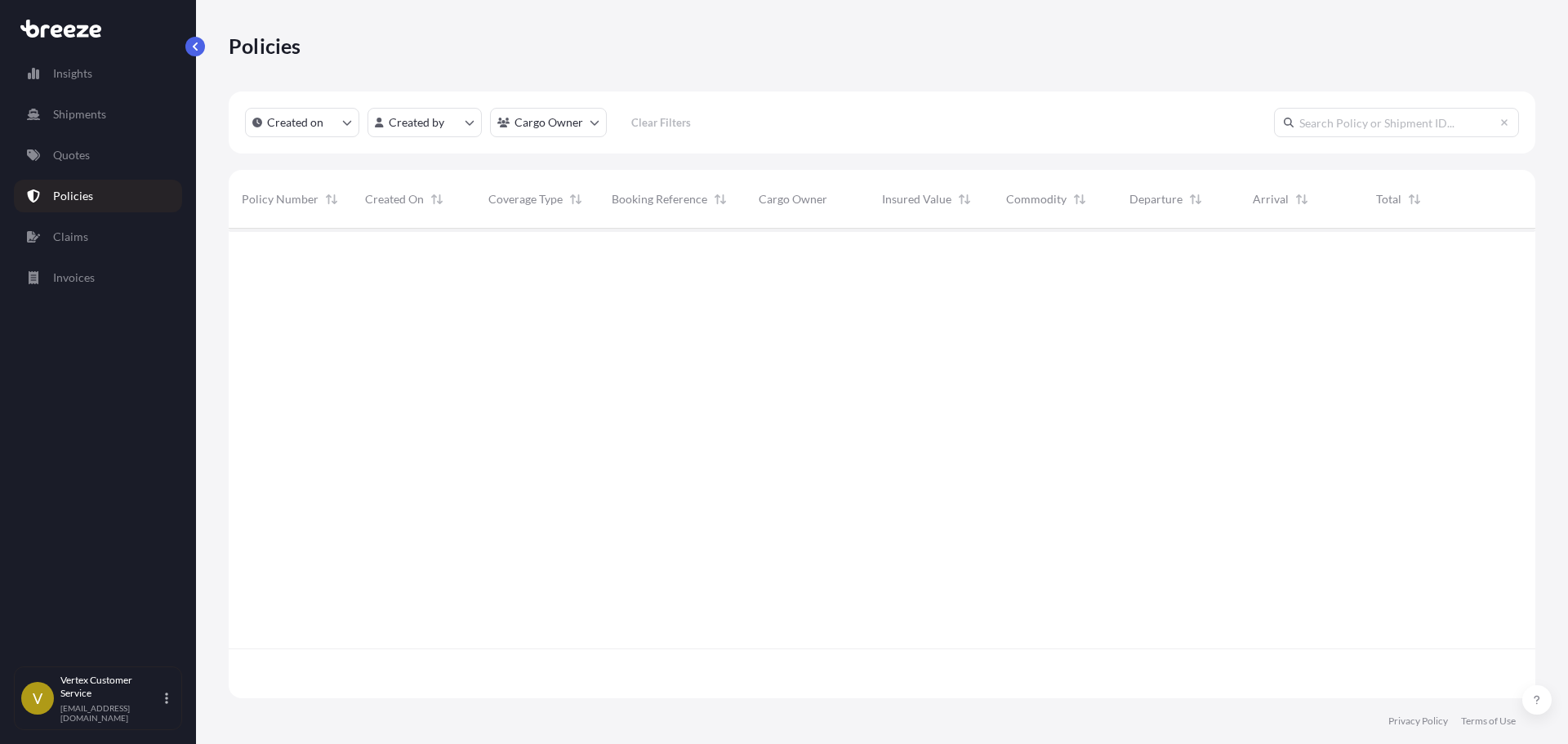
scroll to position [466, 1294]
click at [1398, 135] on input "text" at bounding box center [1397, 122] width 245 height 30
paste input "BRZ500447"
type input "BRZ500447"
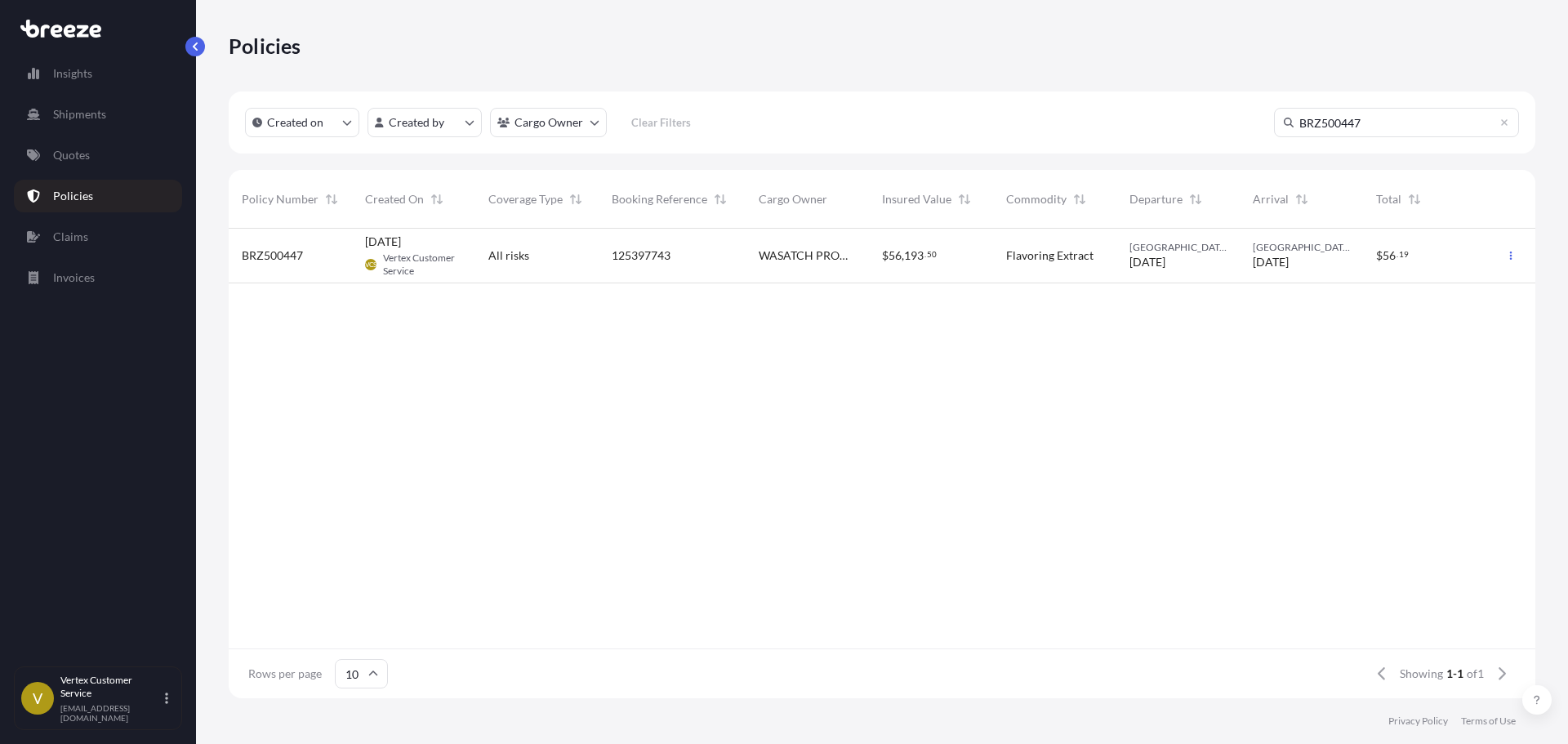
click at [663, 250] on span "125397743" at bounding box center [640, 255] width 59 height 16
